Goal: Information Seeking & Learning: Learn about a topic

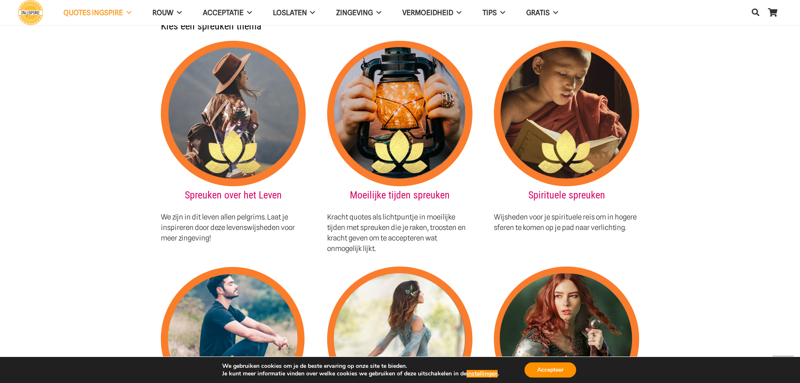
scroll to position [924, 0]
click at [222, 99] on img at bounding box center [233, 113] width 145 height 145
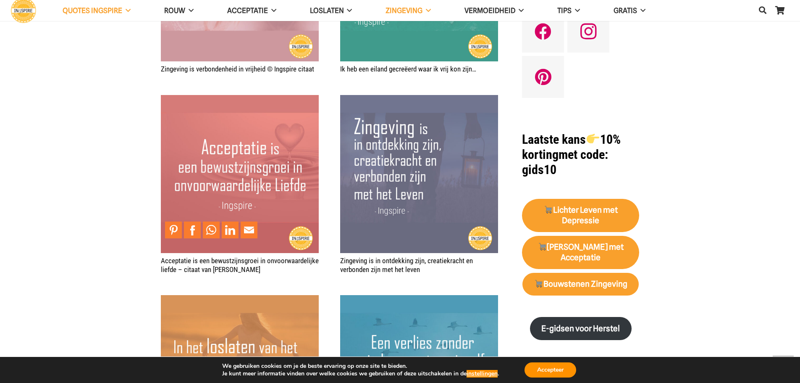
scroll to position [924, 0]
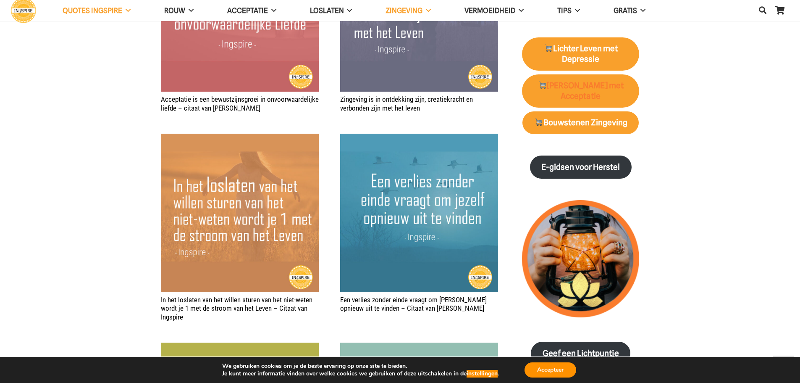
click at [586, 81] on strong "Vind Rust met Acceptatie" at bounding box center [581, 91] width 86 height 20
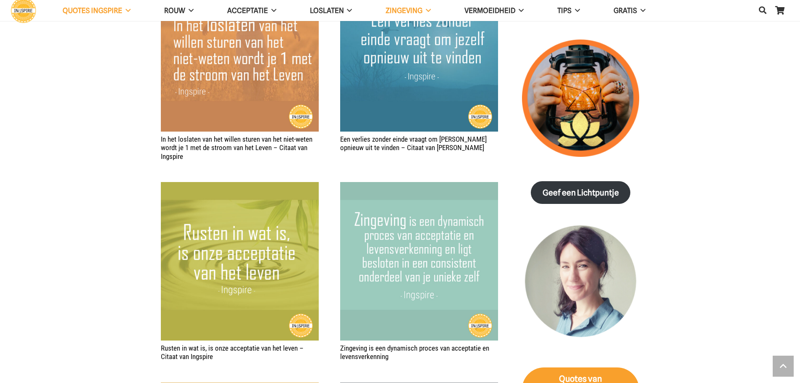
scroll to position [1092, 0]
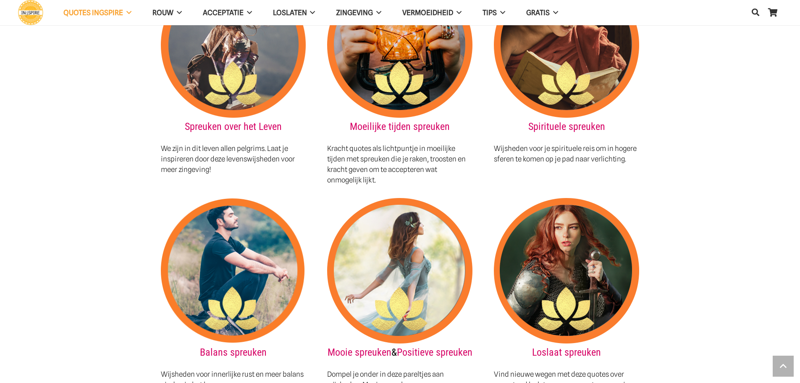
scroll to position [1008, 0]
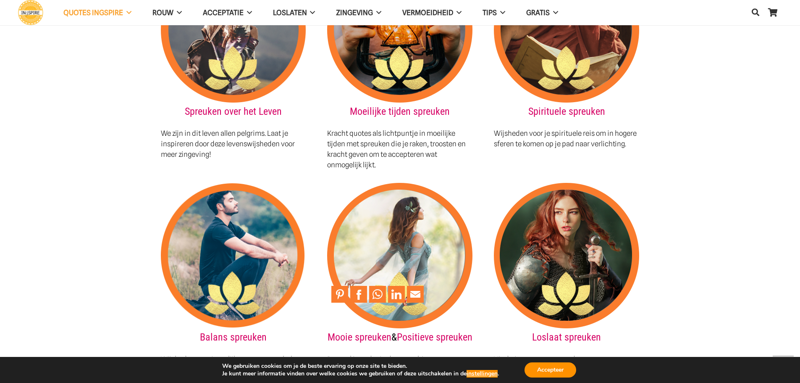
click at [380, 229] on img at bounding box center [399, 255] width 145 height 145
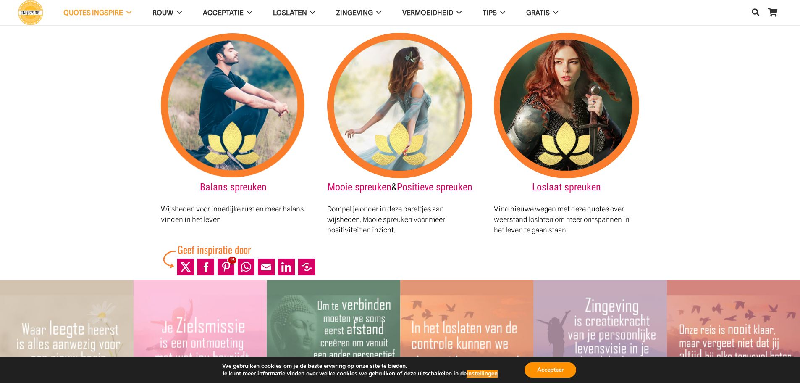
scroll to position [1050, 0]
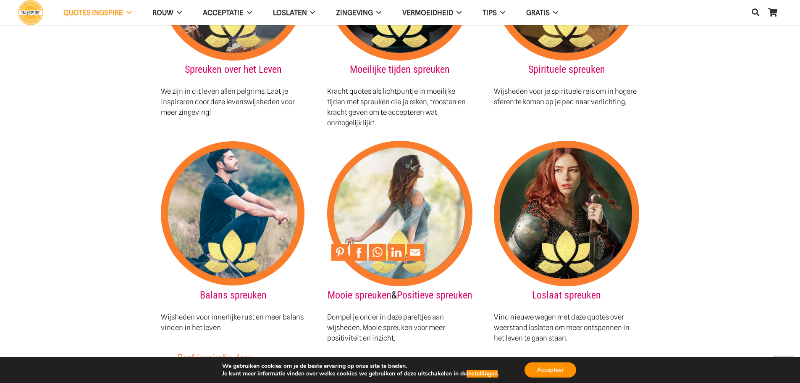
click at [389, 201] on img at bounding box center [399, 213] width 145 height 145
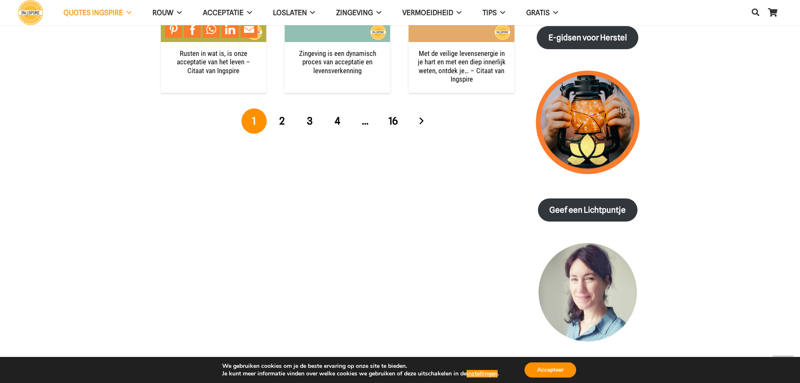
scroll to position [1008, 0]
click at [283, 121] on span "2" at bounding box center [281, 120] width 5 height 12
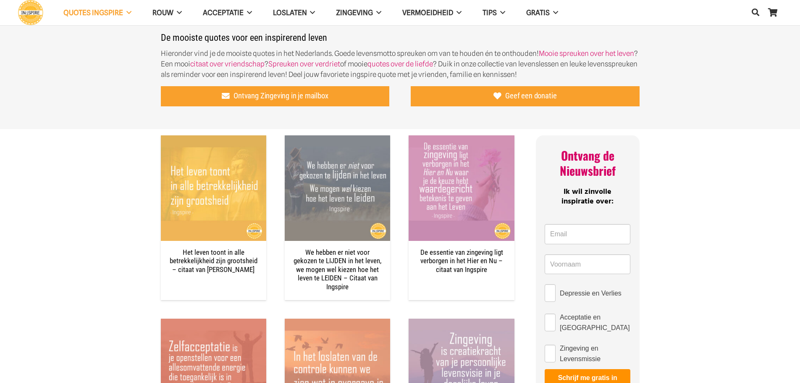
scroll to position [294, 0]
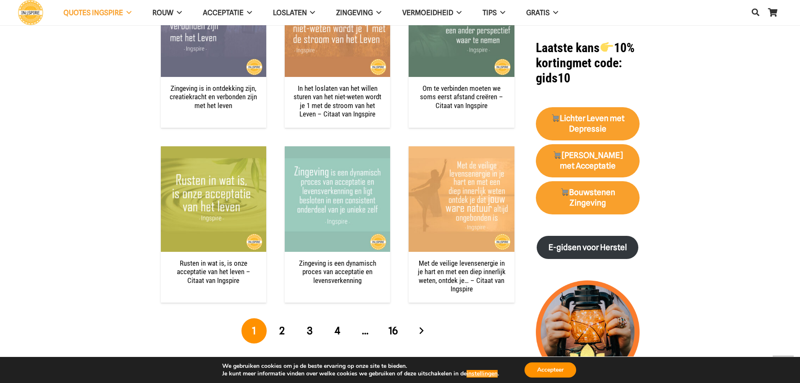
scroll to position [588, 0]
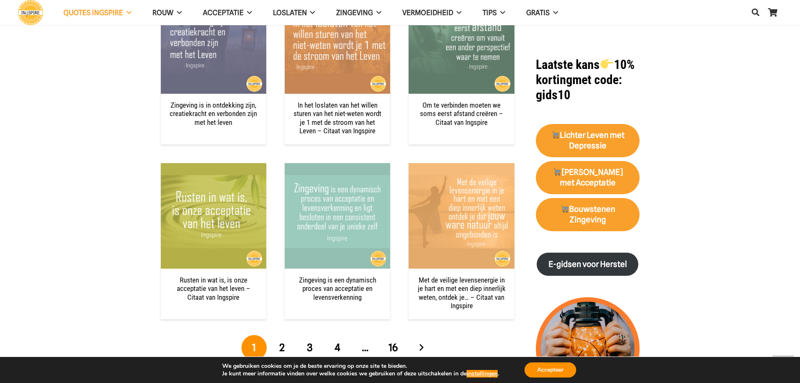
scroll to position [924, 0]
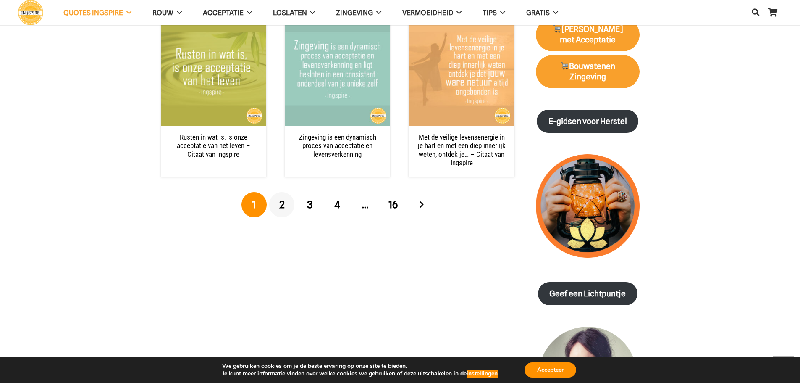
click at [284, 203] on link "2" at bounding box center [281, 204] width 25 height 25
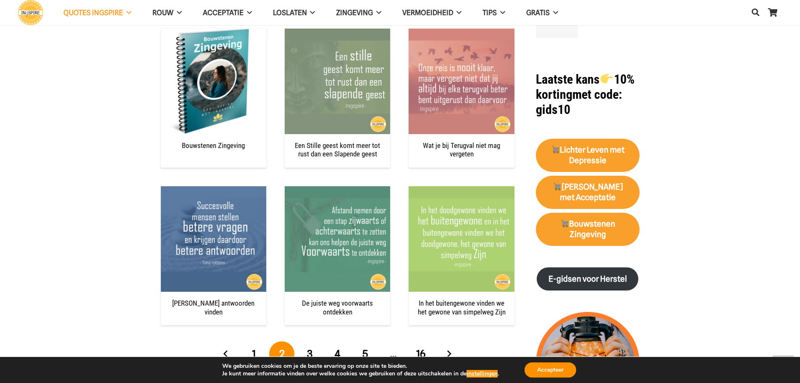
scroll to position [798, 0]
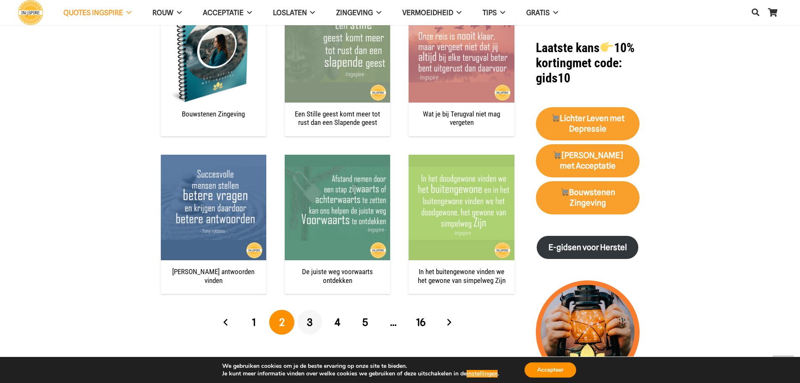
click at [311, 324] on span "3" at bounding box center [309, 322] width 5 height 12
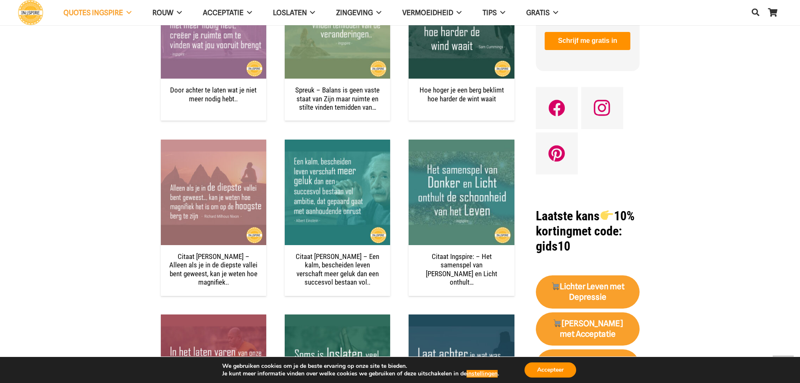
scroll to position [882, 0]
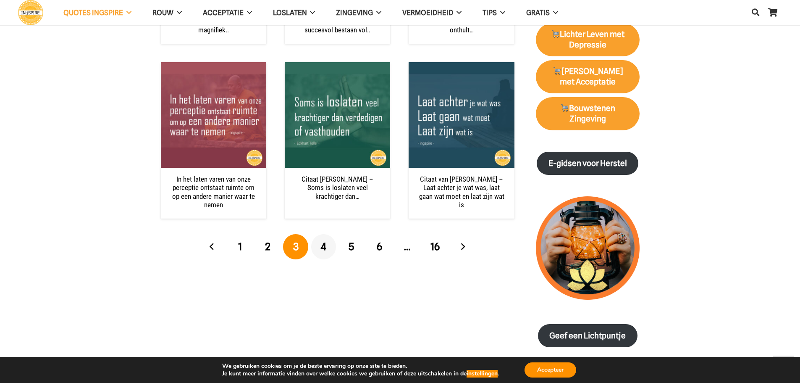
click at [325, 245] on span "4" at bounding box center [323, 246] width 5 height 12
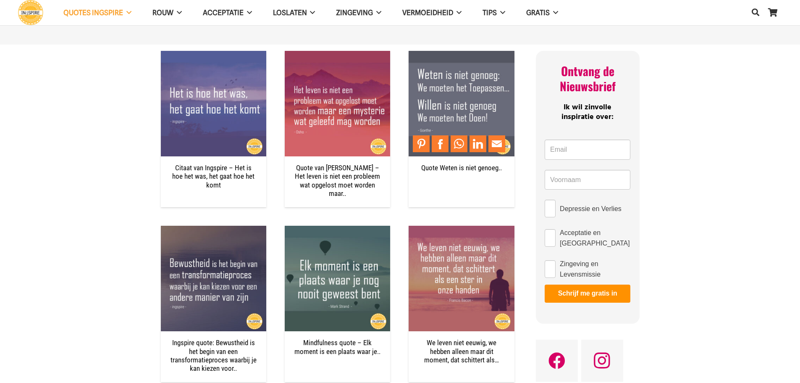
scroll to position [378, 0]
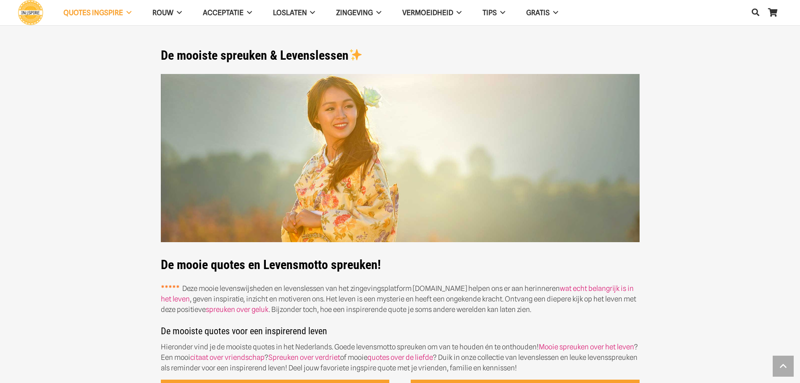
scroll to position [882, 0]
